Goal: Check status: Check status

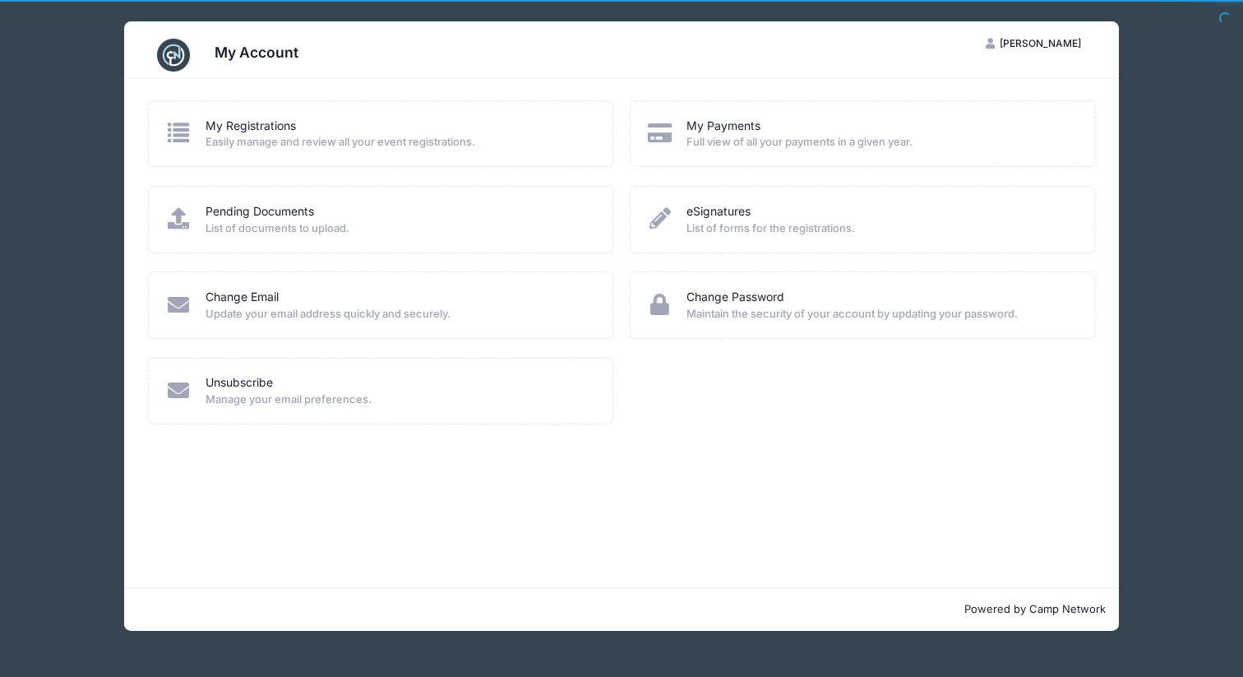
click at [471, 132] on div "My Registrations" at bounding box center [399, 126] width 386 height 17
click at [284, 128] on link "My Registrations" at bounding box center [251, 126] width 90 height 17
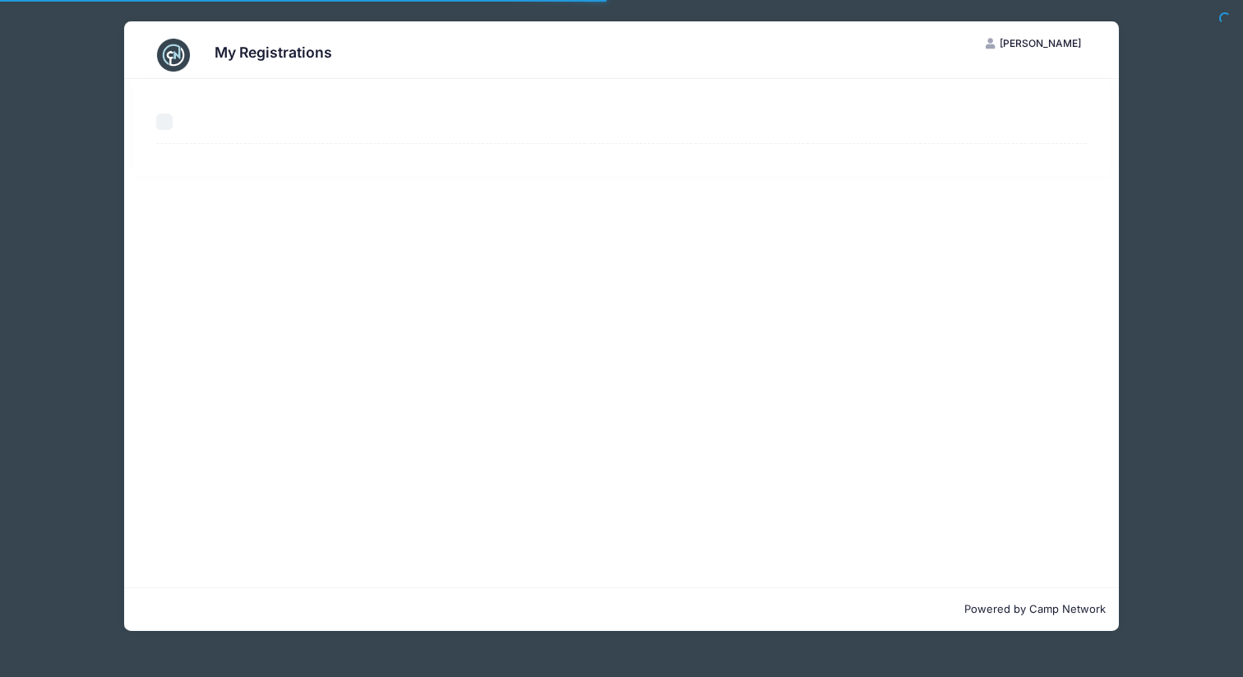
select select "50"
